Goal: Task Accomplishment & Management: Use online tool/utility

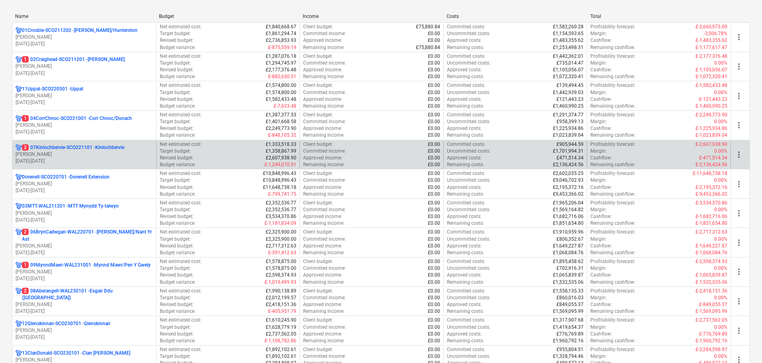
scroll to position [40, 0]
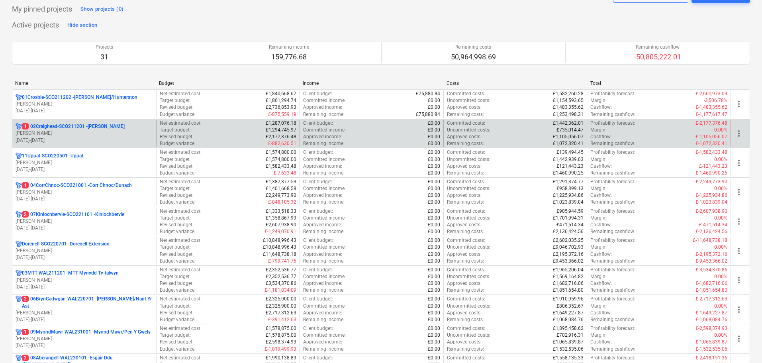
click at [66, 140] on p "01.04.2023 - 31.03.2027" at bounding box center [84, 140] width 137 height 7
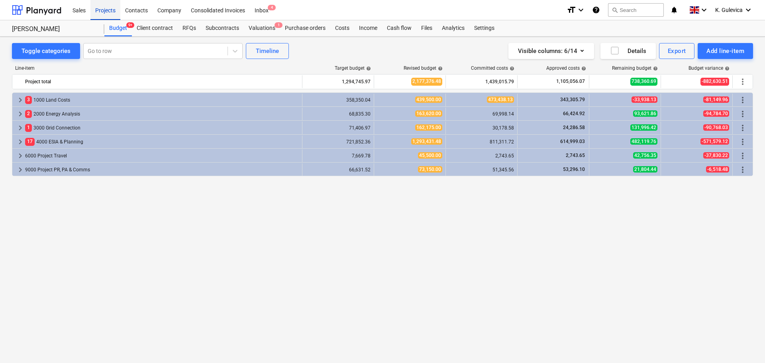
click at [110, 14] on div "Projects" at bounding box center [105, 10] width 30 height 20
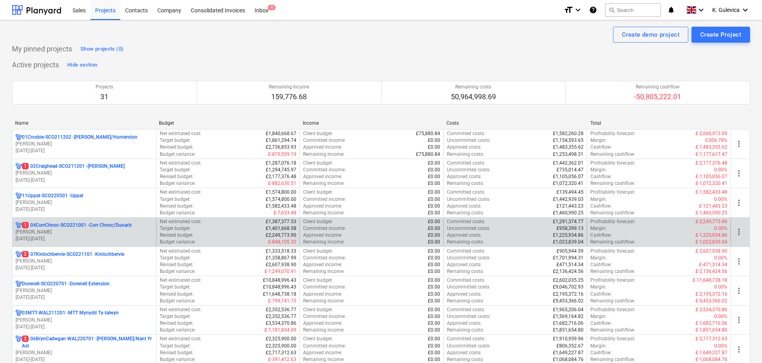
click at [33, 234] on p "R. Jamison" at bounding box center [84, 232] width 137 height 7
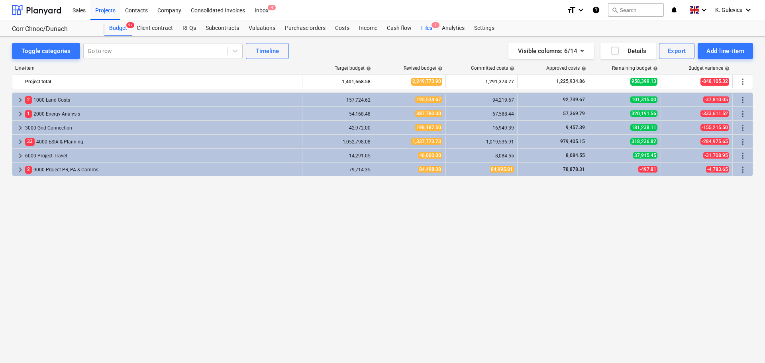
click at [426, 31] on div "Files 1" at bounding box center [426, 28] width 21 height 16
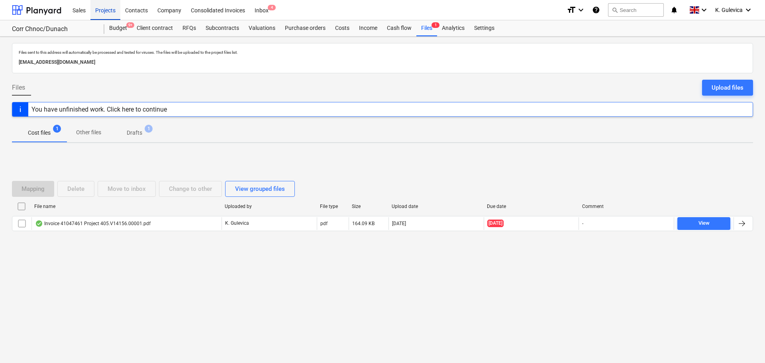
click at [113, 14] on div "Projects" at bounding box center [105, 10] width 30 height 20
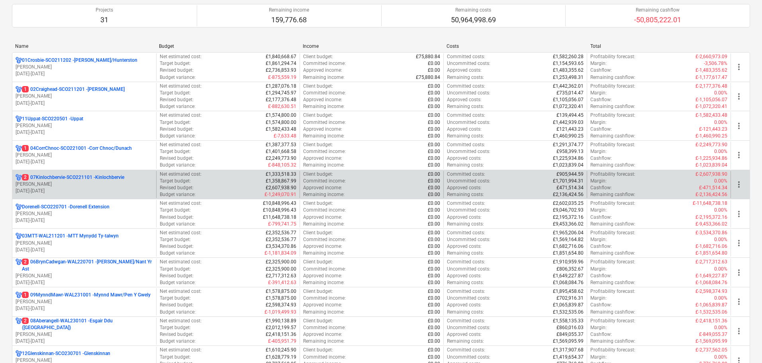
scroll to position [80, 0]
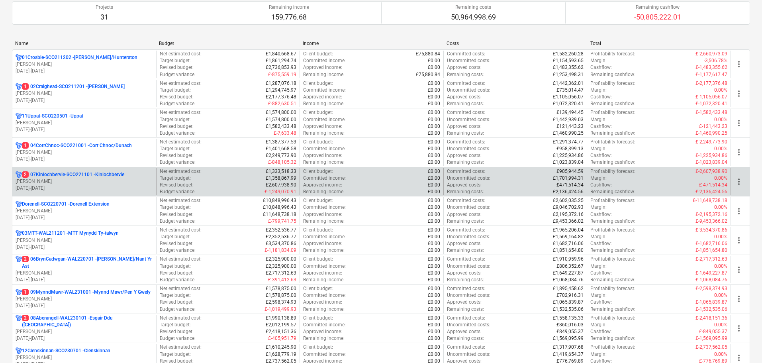
click at [104, 195] on div "2 07Kinlochbervie-SCO221101 - Kinlochbervie L. Petrie 01.04.2023 - 31.03.2027" at bounding box center [84, 181] width 144 height 27
click at [108, 185] on p "01.04.2023 - 31.03.2027" at bounding box center [84, 188] width 137 height 7
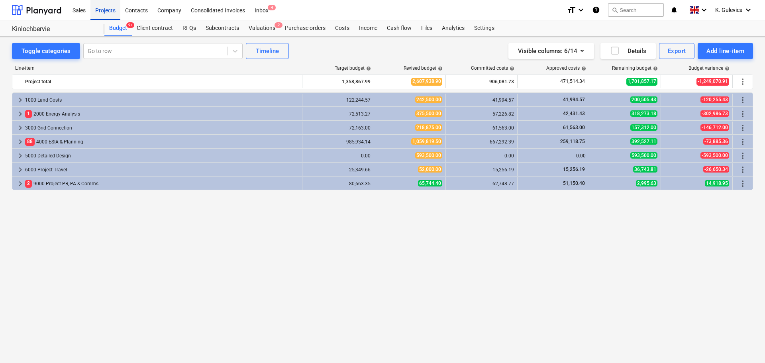
click at [104, 8] on div "Projects" at bounding box center [105, 10] width 30 height 20
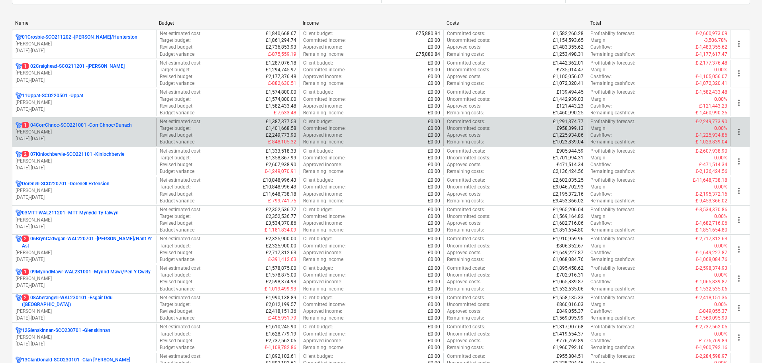
scroll to position [120, 0]
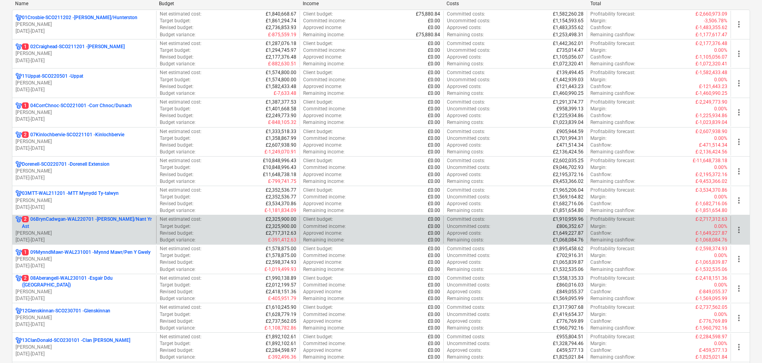
click at [63, 223] on p "2 06BrynCadwgan-WAL220701 - Bryn Cadwgan/Nant Yr Ast" at bounding box center [87, 223] width 131 height 14
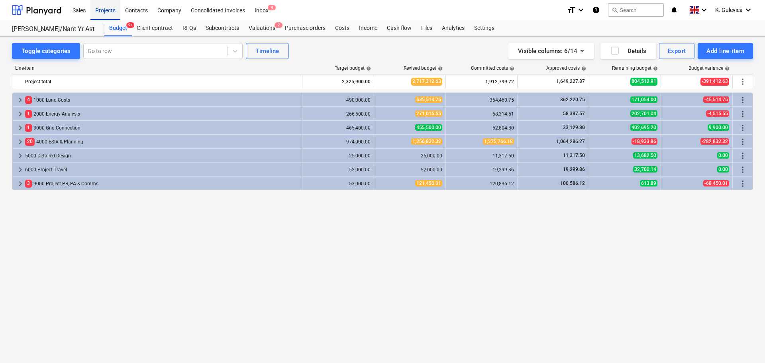
click at [97, 12] on div "Projects" at bounding box center [105, 10] width 30 height 20
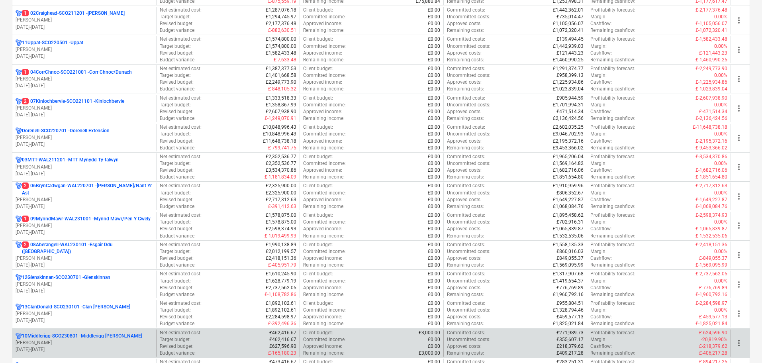
scroll to position [199, 0]
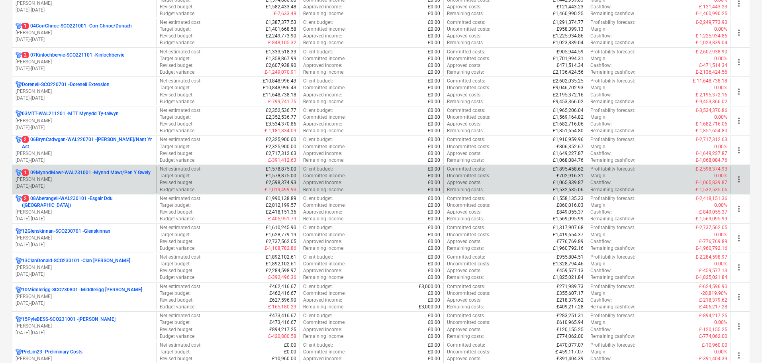
click at [59, 183] on p "01.04.2023 - 31.03.2027" at bounding box center [84, 186] width 137 height 7
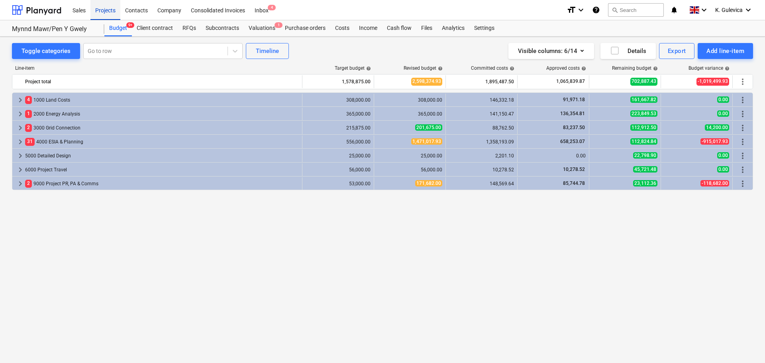
click at [104, 15] on div "Projects" at bounding box center [105, 10] width 30 height 20
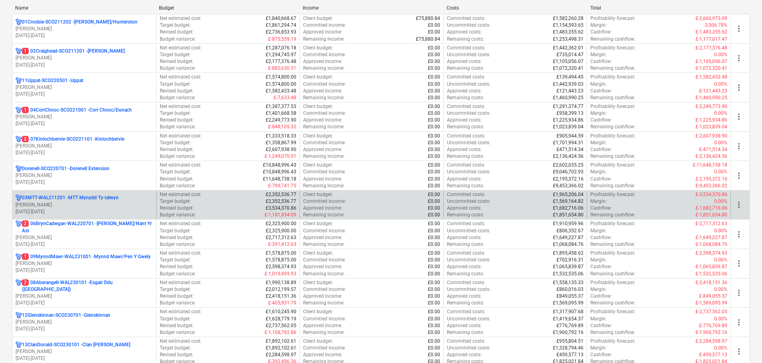
scroll to position [120, 0]
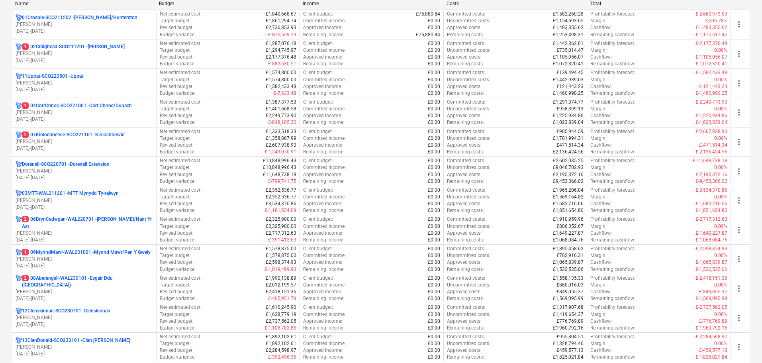
click at [67, 291] on p "L. Walker" at bounding box center [84, 292] width 137 height 7
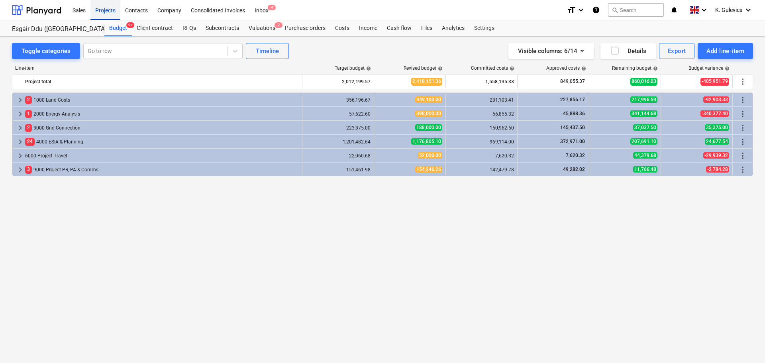
click at [109, 7] on div "Projects" at bounding box center [105, 10] width 30 height 20
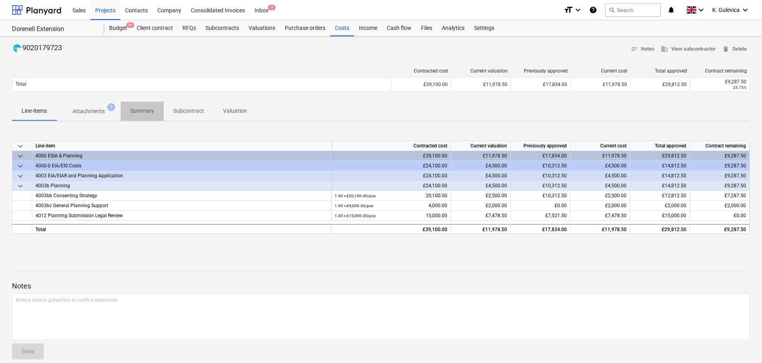
click at [142, 114] on p "Summary" at bounding box center [142, 111] width 24 height 8
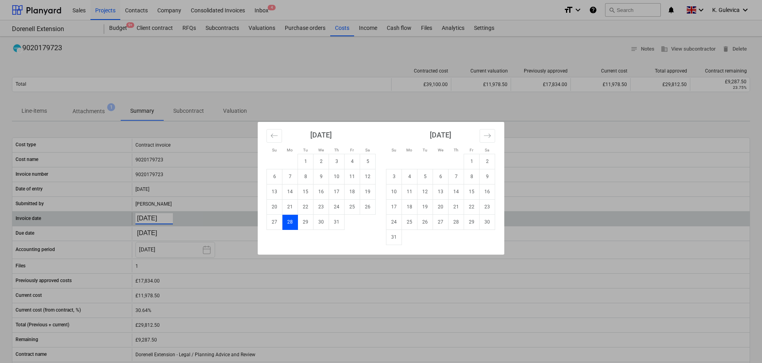
click at [160, 219] on body "Sales Projects Contacts Company Consolidated Invoices Inbox 4 format_size keybo…" at bounding box center [381, 181] width 762 height 363
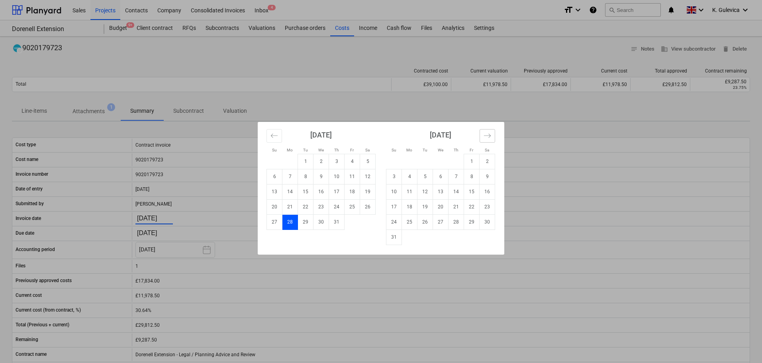
click at [491, 133] on icon "Move forward to switch to the next month." at bounding box center [488, 136] width 8 height 8
click at [412, 161] on td "1" at bounding box center [410, 161] width 16 height 15
type input "[DATE]"
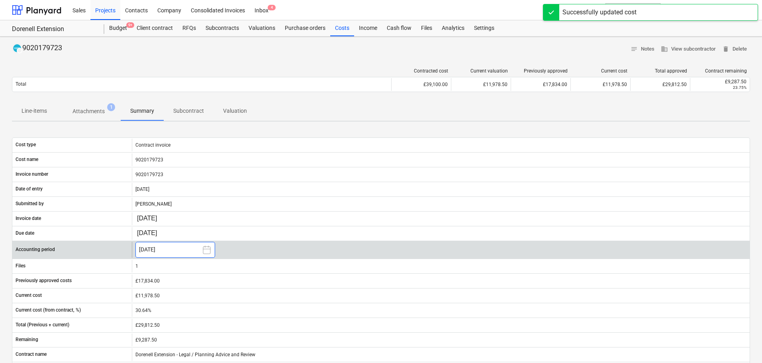
click at [165, 247] on button "[DATE]" at bounding box center [175, 250] width 80 height 16
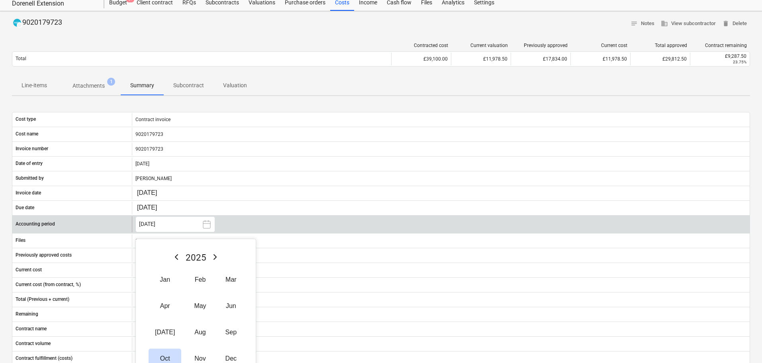
scroll to position [40, 0]
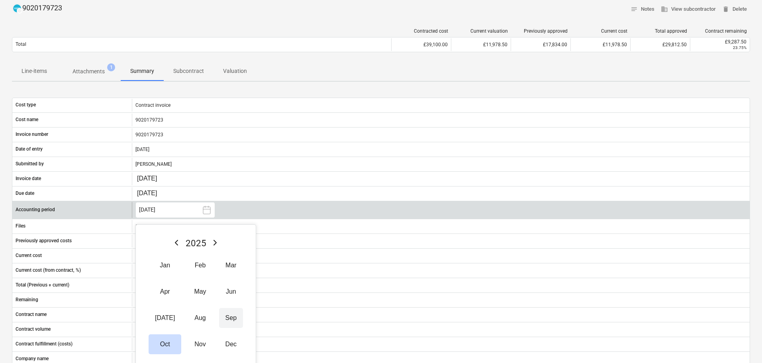
click at [226, 316] on button "Sep" at bounding box center [231, 318] width 24 height 20
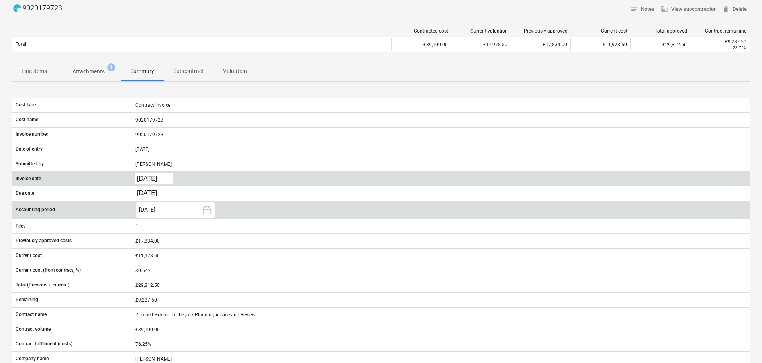
scroll to position [0, 0]
